Goal: Navigation & Orientation: Find specific page/section

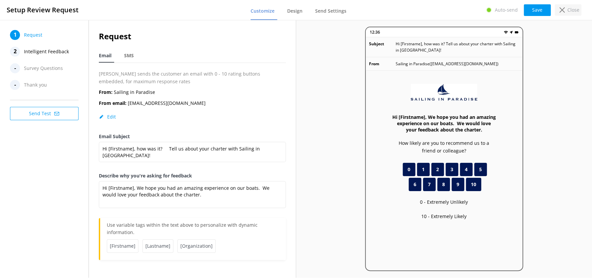
click at [566, 9] on div "Close" at bounding box center [567, 9] width 27 height 11
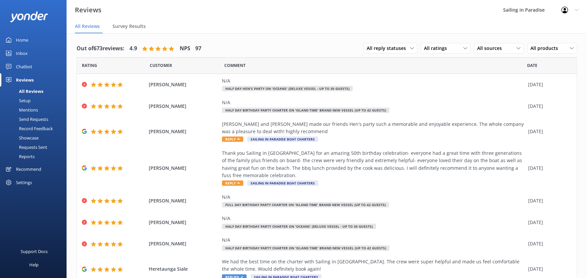
click at [23, 39] on div "Home" at bounding box center [22, 39] width 12 height 13
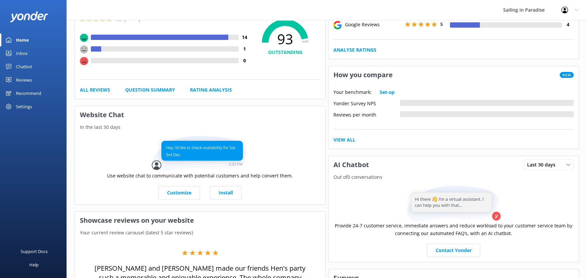
scroll to position [227, 0]
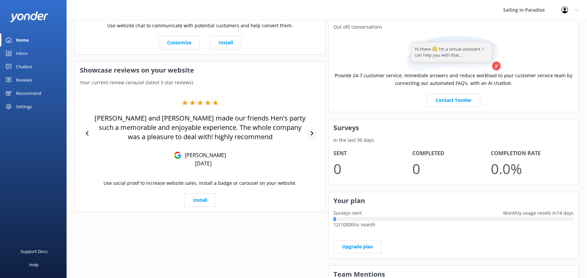
click at [313, 134] on icon at bounding box center [312, 133] width 4 height 4
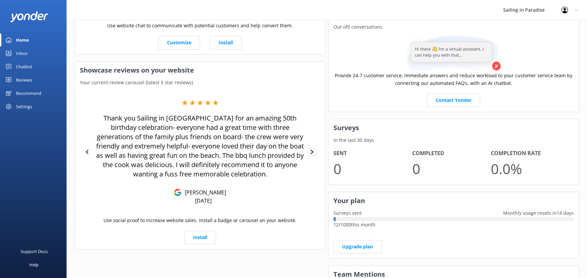
click at [310, 155] on div at bounding box center [312, 152] width 10 height 10
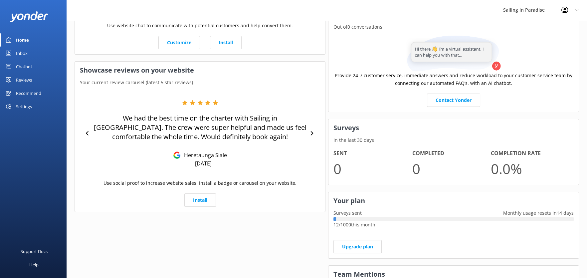
click at [24, 40] on div "Home" at bounding box center [22, 39] width 13 height 13
